Goal: Book appointment/travel/reservation

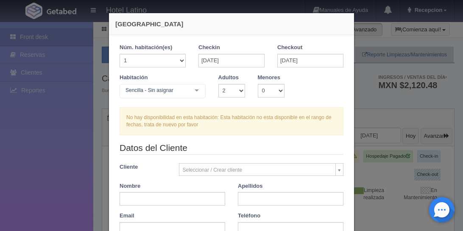
select select "2"
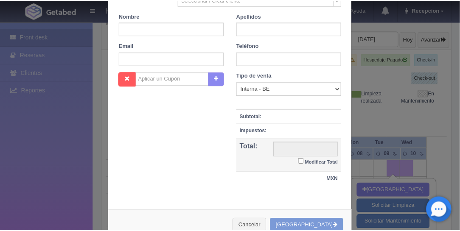
scroll to position [190, 0]
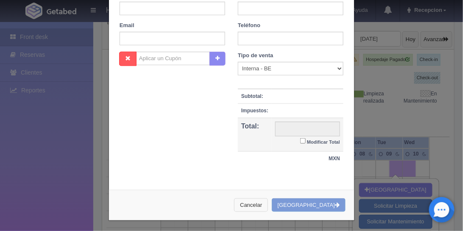
click at [268, 201] on button "Cancelar" at bounding box center [251, 205] width 34 height 14
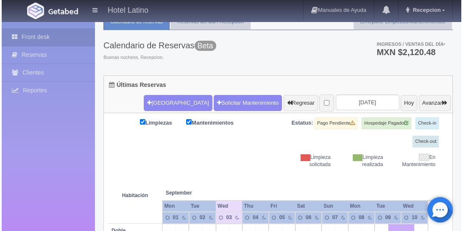
scroll to position [24, 0]
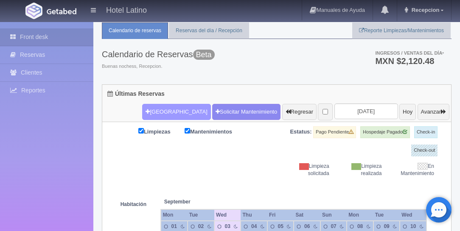
click at [154, 106] on button "[GEOGRAPHIC_DATA]" at bounding box center [176, 112] width 68 height 16
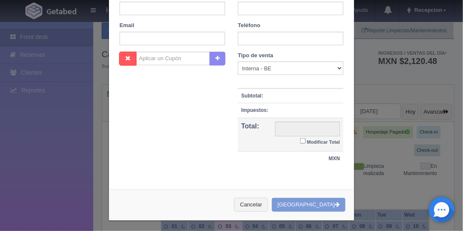
checkbox input "false"
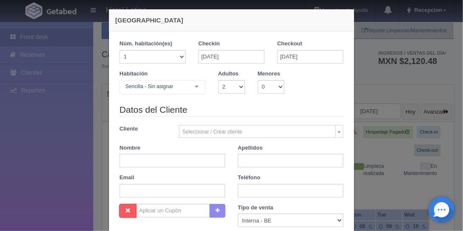
scroll to position [0, 0]
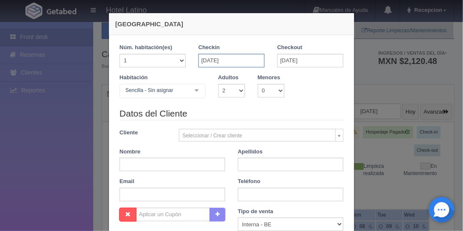
click at [210, 61] on input "[DATE]" at bounding box center [231, 61] width 66 height 14
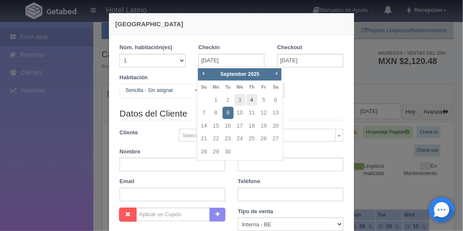
click at [252, 100] on link "4" at bounding box center [251, 100] width 11 height 12
type input "[DATE]"
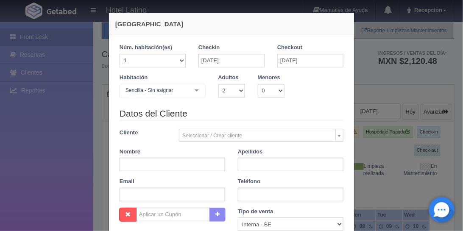
checkbox input "false"
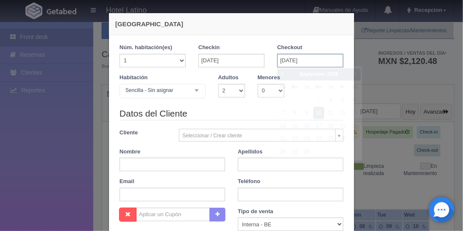
click at [292, 59] on input "[DATE]" at bounding box center [310, 61] width 66 height 14
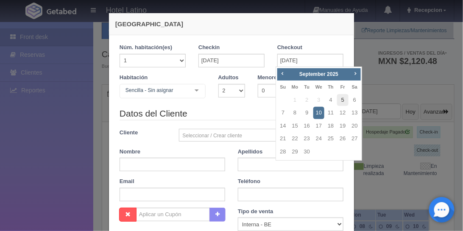
click at [343, 100] on link "5" at bounding box center [342, 100] width 11 height 12
type input "[DATE]"
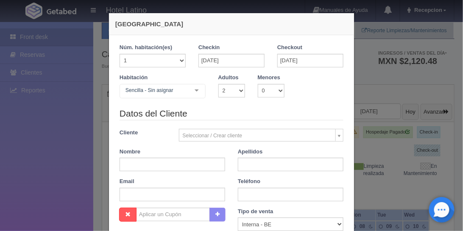
checkbox input "false"
click at [197, 91] on div at bounding box center [196, 90] width 17 height 13
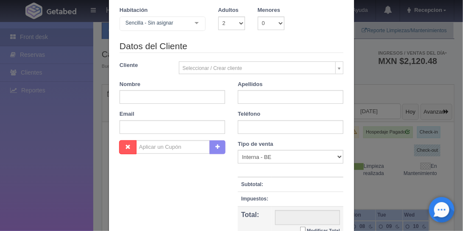
scroll to position [73, 0]
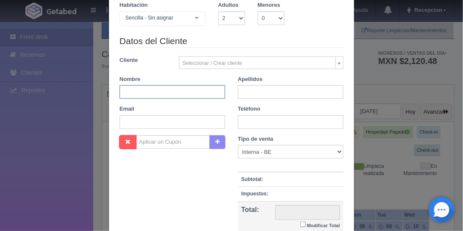
click at [167, 95] on input "text" at bounding box center [173, 92] width 106 height 14
type input "[PERSON_NAME]"
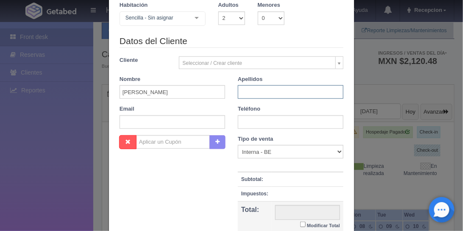
type input "[PERSON_NAME]"
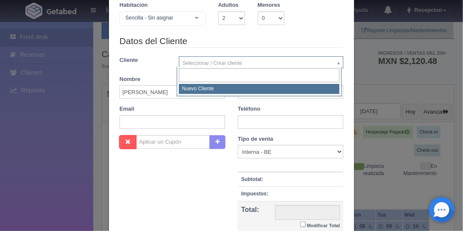
select select "-1"
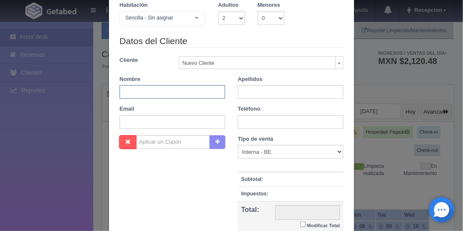
click at [212, 89] on input "text" at bounding box center [173, 92] width 106 height 14
type input "se"
click at [248, 88] on input "text" at bounding box center [291, 92] width 106 height 14
type input "[PERSON_NAME]"
click at [271, 100] on div "Datos del Cliente Cliente Nuevo Cliente Nuevo Cliente Nombre se Apellidos [PERS…" at bounding box center [231, 85] width 237 height 100
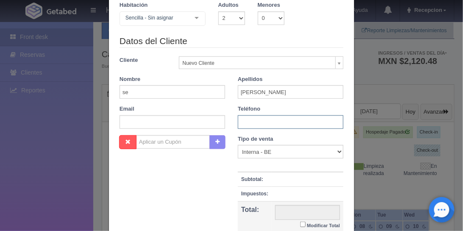
click at [257, 124] on input "text" at bounding box center [291, 122] width 106 height 14
type input "xxx"
click at [184, 116] on input "text" at bounding box center [173, 122] width 106 height 14
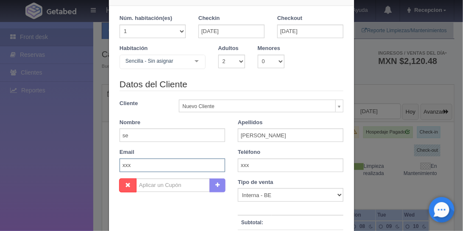
scroll to position [0, 0]
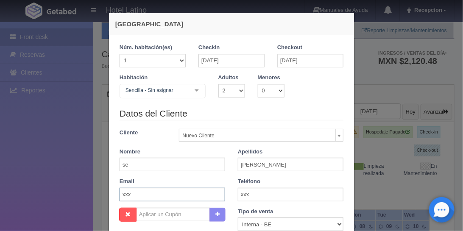
type input "xxx"
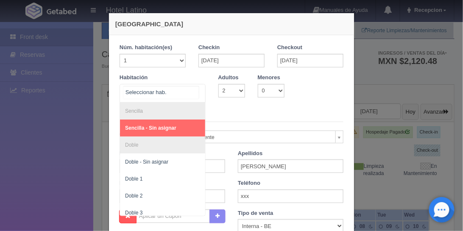
click at [194, 89] on div at bounding box center [196, 90] width 17 height 13
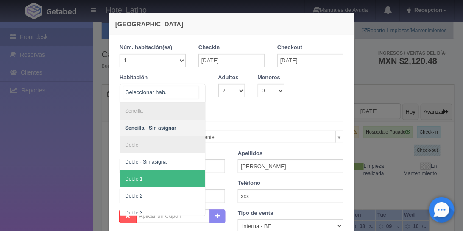
click at [138, 177] on span "Doble 1" at bounding box center [133, 179] width 17 height 6
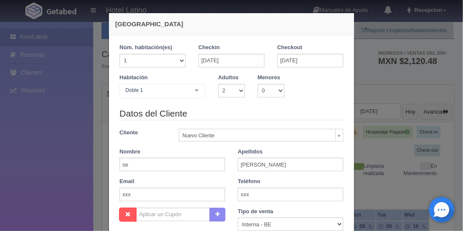
checkbox input "false"
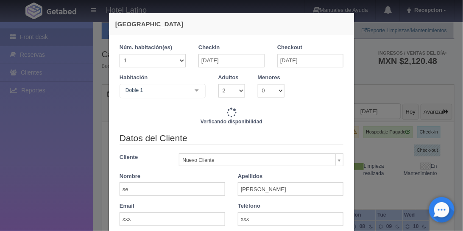
type input "770.00"
checkbox input "false"
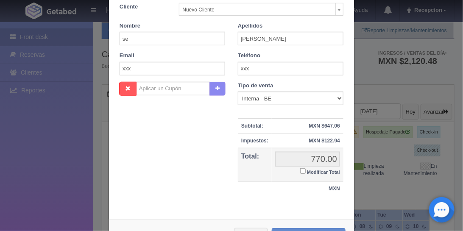
scroll to position [183, 0]
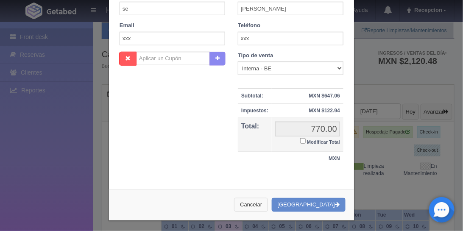
click at [268, 201] on button "Cancelar" at bounding box center [251, 205] width 34 height 14
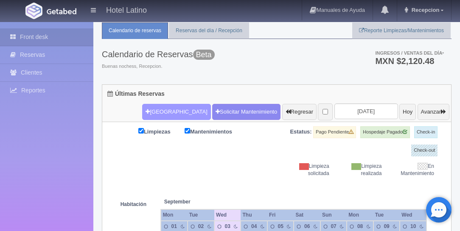
click at [156, 112] on button "[GEOGRAPHIC_DATA]" at bounding box center [176, 112] width 68 height 16
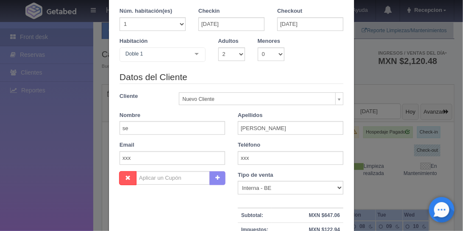
scroll to position [35, 0]
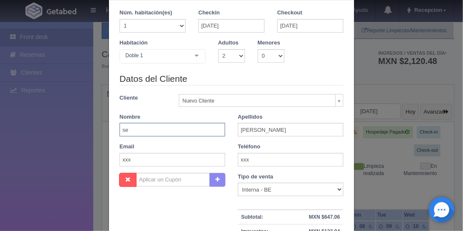
click at [139, 129] on input "se" at bounding box center [173, 130] width 106 height 14
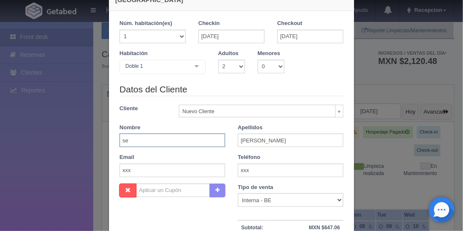
scroll to position [0, 0]
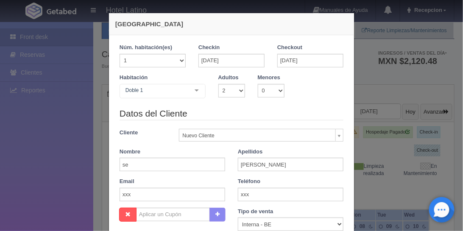
click at [195, 90] on div at bounding box center [196, 90] width 17 height 13
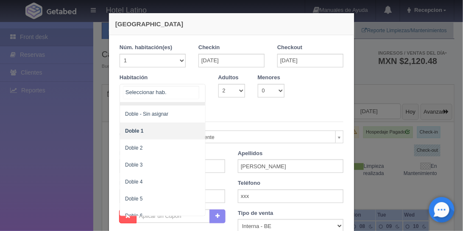
scroll to position [48, 0]
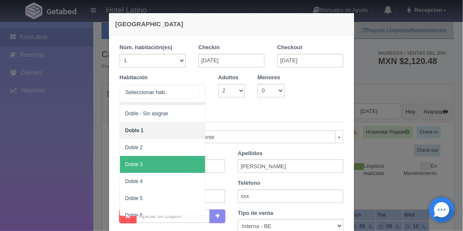
click at [146, 163] on span "Doble 3" at bounding box center [162, 164] width 85 height 17
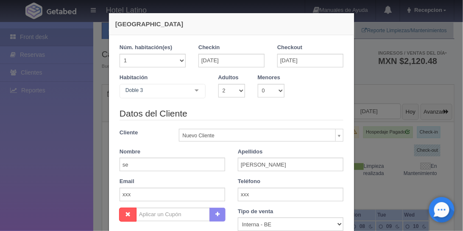
checkbox input "false"
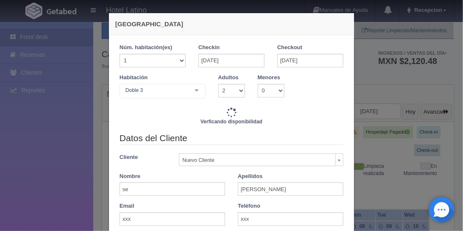
type input "770.00"
checkbox input "false"
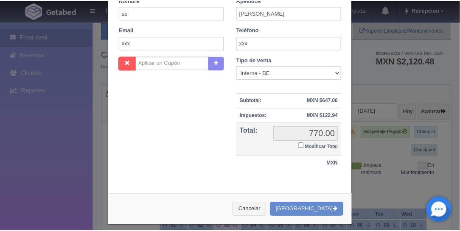
scroll to position [183, 0]
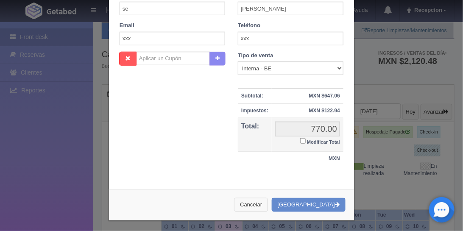
click at [266, 204] on button "Cancelar" at bounding box center [251, 205] width 34 height 14
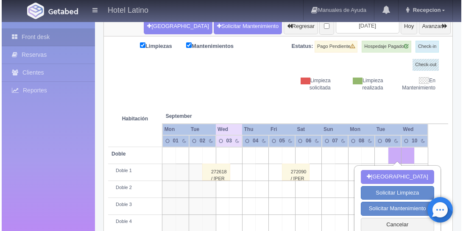
scroll to position [145, 0]
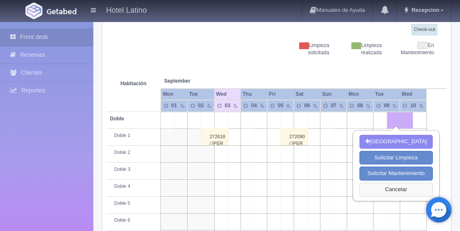
click at [395, 184] on button "Cancelar" at bounding box center [395, 190] width 73 height 14
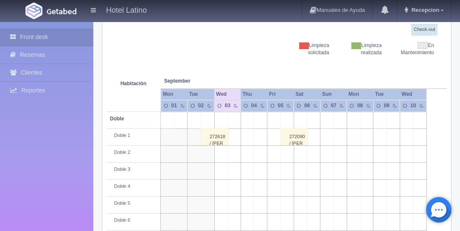
click at [382, 112] on td at bounding box center [379, 120] width 13 height 17
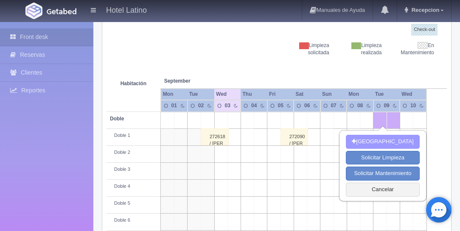
click at [382, 138] on button "[GEOGRAPHIC_DATA]" at bounding box center [382, 142] width 73 height 14
type input "[DATE]"
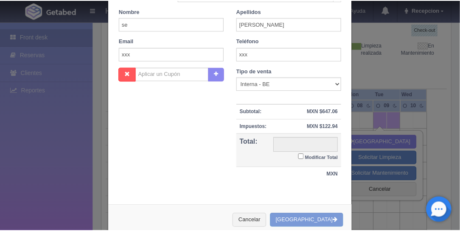
scroll to position [183, 0]
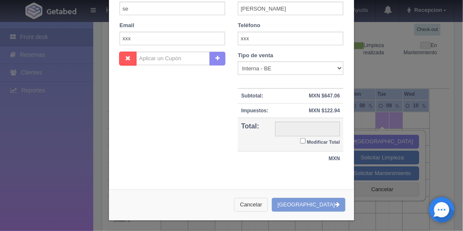
click at [266, 199] on button "Cancelar" at bounding box center [251, 205] width 34 height 14
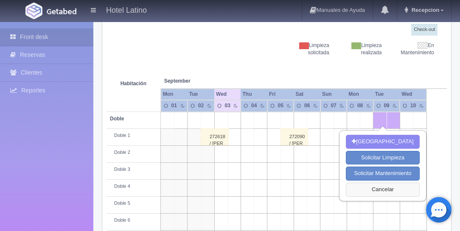
click at [388, 191] on button "Cancelar" at bounding box center [382, 190] width 73 height 14
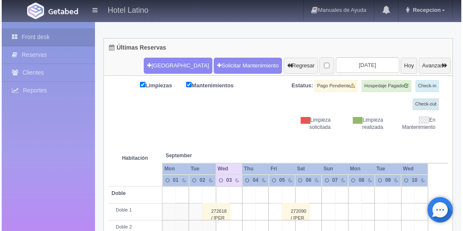
scroll to position [24, 0]
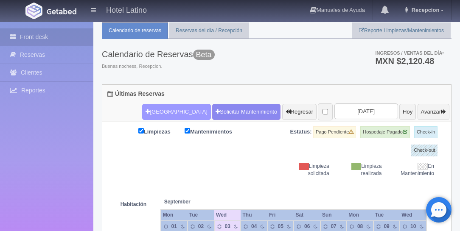
click at [149, 109] on button "[GEOGRAPHIC_DATA]" at bounding box center [176, 112] width 68 height 16
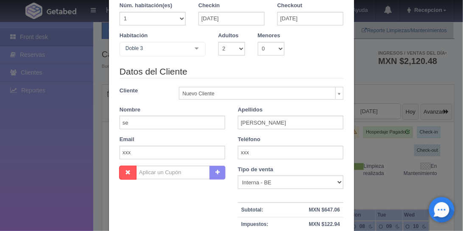
scroll to position [0, 0]
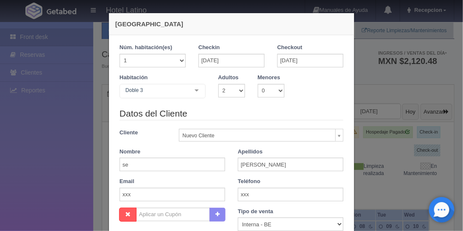
click at [199, 90] on div at bounding box center [196, 90] width 17 height 13
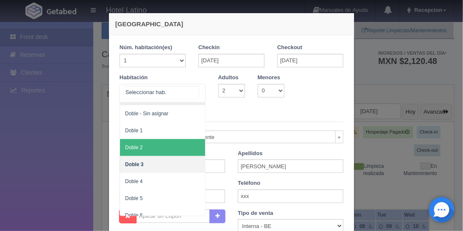
click at [158, 147] on span "Doble 2" at bounding box center [162, 147] width 85 height 17
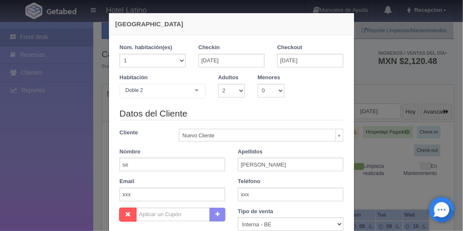
checkbox input "false"
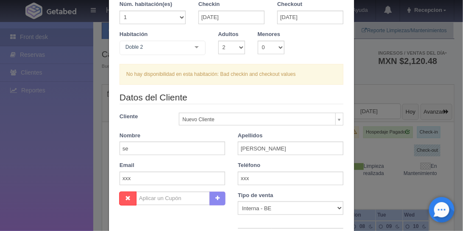
scroll to position [24, 0]
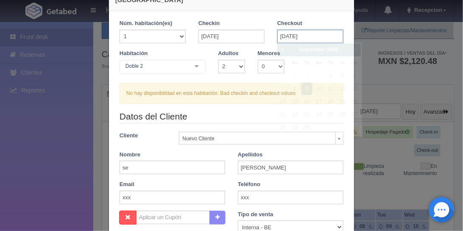
click at [294, 37] on input "[DATE]" at bounding box center [310, 37] width 66 height 14
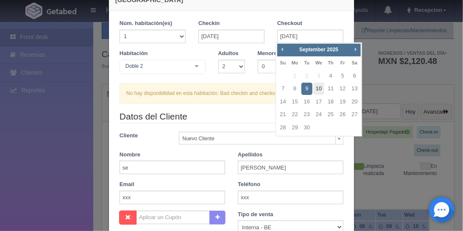
click at [321, 88] on link "10" at bounding box center [318, 89] width 11 height 12
type input "[DATE]"
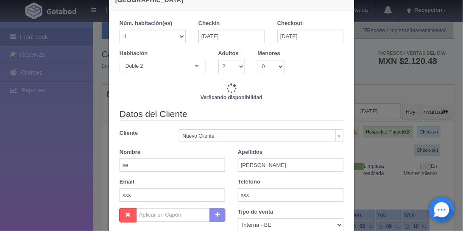
checkbox input "false"
type input "770.00"
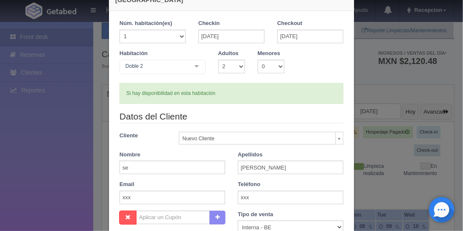
checkbox input "false"
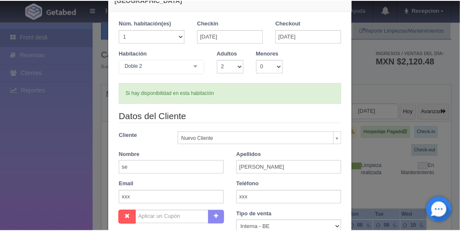
scroll to position [170, 0]
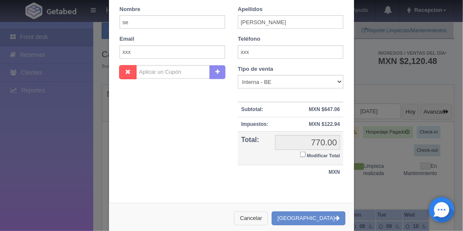
click at [268, 214] on button "Cancelar" at bounding box center [251, 219] width 34 height 14
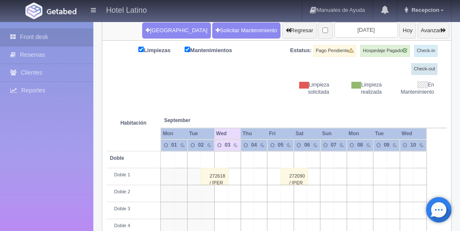
scroll to position [121, 0]
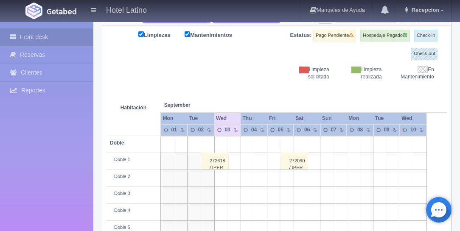
click at [384, 138] on td at bounding box center [379, 144] width 13 height 17
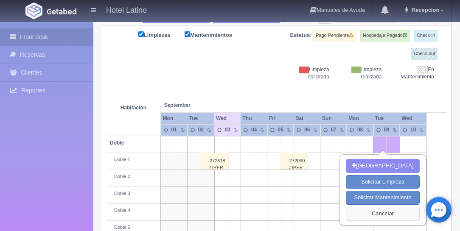
click at [387, 211] on button "Cancelar" at bounding box center [382, 214] width 73 height 14
